Goal: Use online tool/utility: Utilize a website feature to perform a specific function

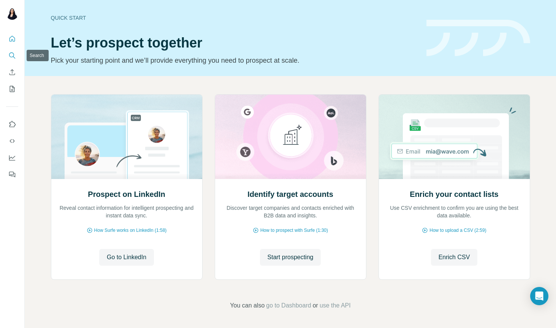
click at [9, 54] on icon "Search" at bounding box center [11, 54] width 5 height 5
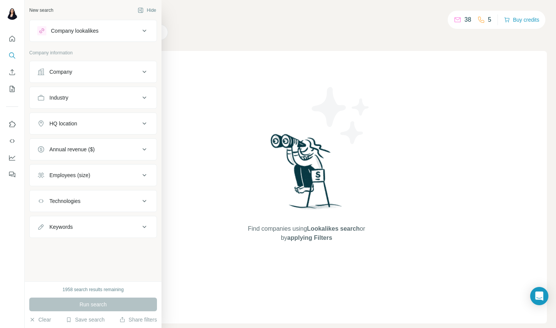
click at [60, 68] on div "Company" at bounding box center [60, 72] width 23 height 8
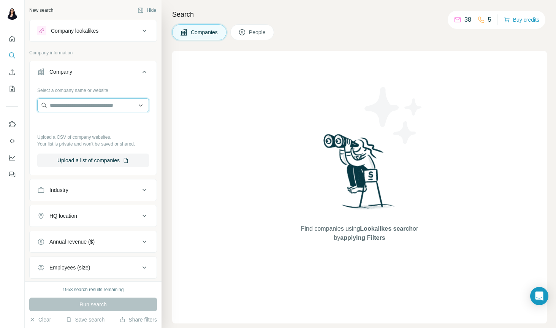
click at [71, 105] on input "text" at bounding box center [93, 105] width 112 height 14
click at [82, 103] on input "**********" at bounding box center [93, 105] width 112 height 14
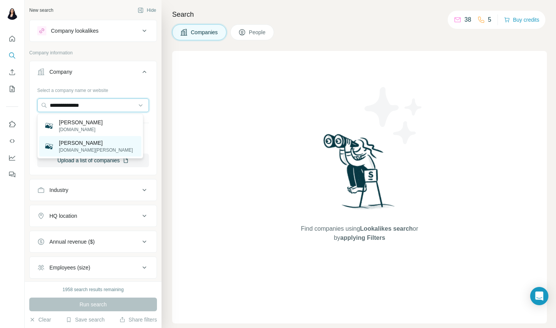
type input "**********"
click at [110, 147] on div "[PERSON_NAME] [DOMAIN_NAME][PERSON_NAME]" at bounding box center [90, 146] width 102 height 21
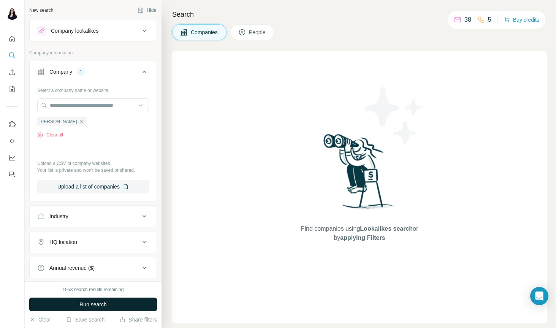
click at [95, 303] on span "Run search" at bounding box center [92, 305] width 27 height 8
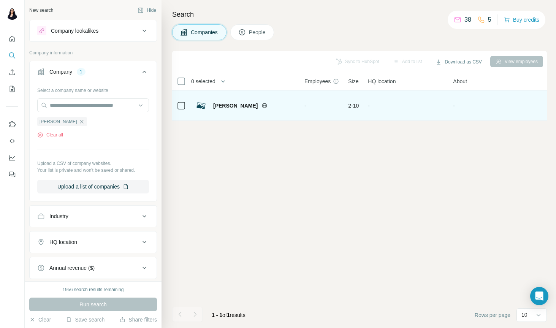
click at [231, 109] on span "[PERSON_NAME]" at bounding box center [235, 106] width 44 height 8
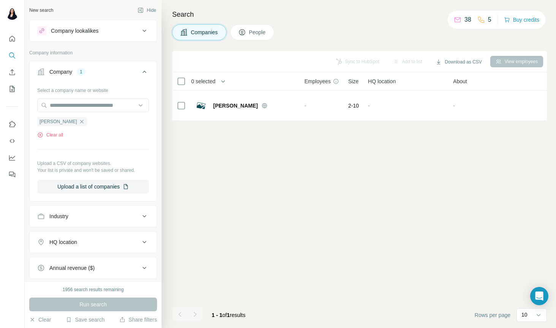
scroll to position [97, 0]
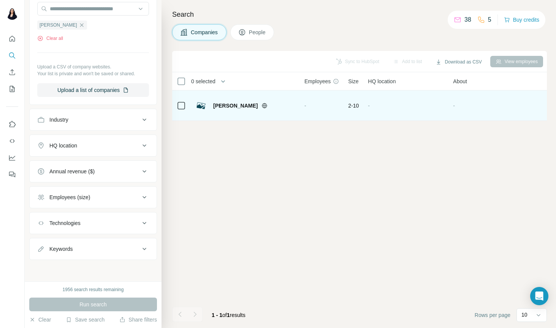
click at [227, 106] on span "[PERSON_NAME]" at bounding box center [235, 106] width 44 height 8
click at [201, 106] on img at bounding box center [201, 106] width 12 height 12
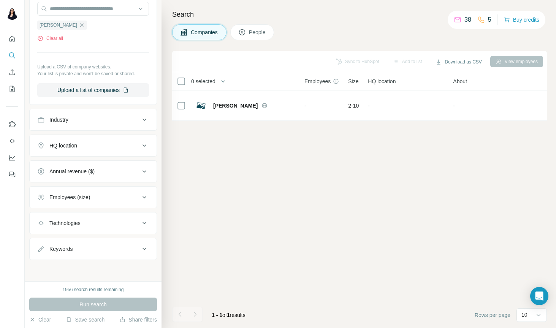
scroll to position [0, 0]
